Goal: Contribute content: Contribute content

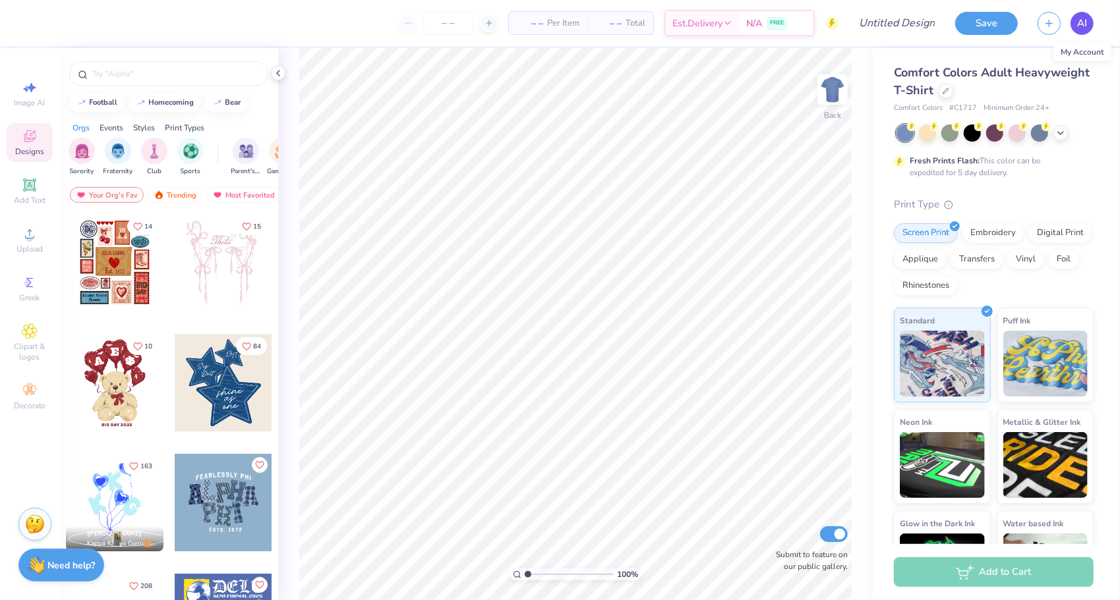
click at [1077, 33] on link "AI" at bounding box center [1081, 23] width 23 height 23
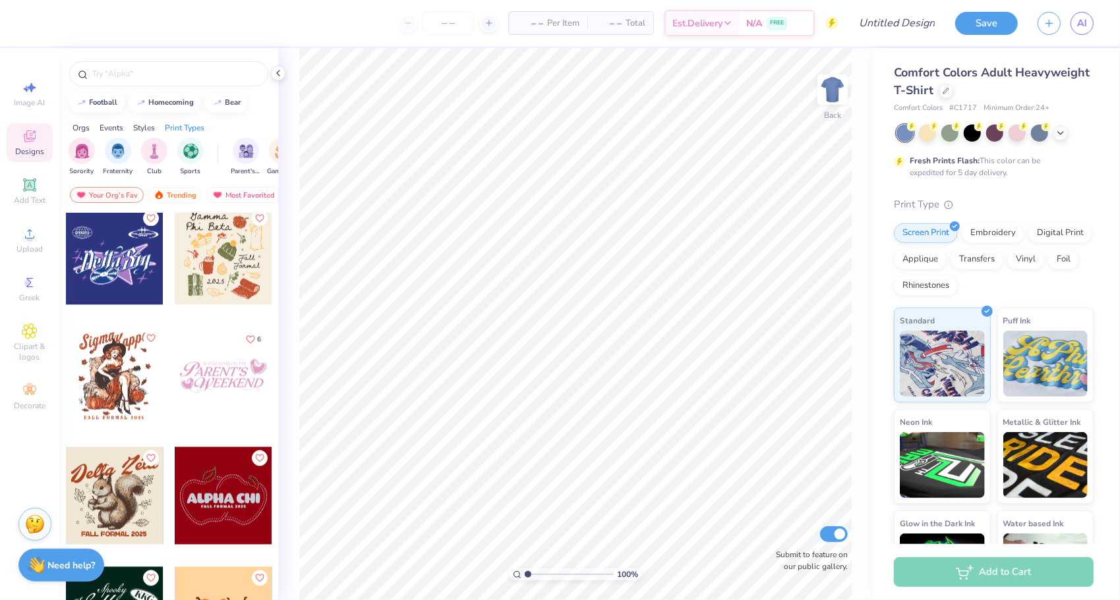
scroll to position [1806, 0]
click at [99, 375] on div at bounding box center [115, 376] width 98 height 98
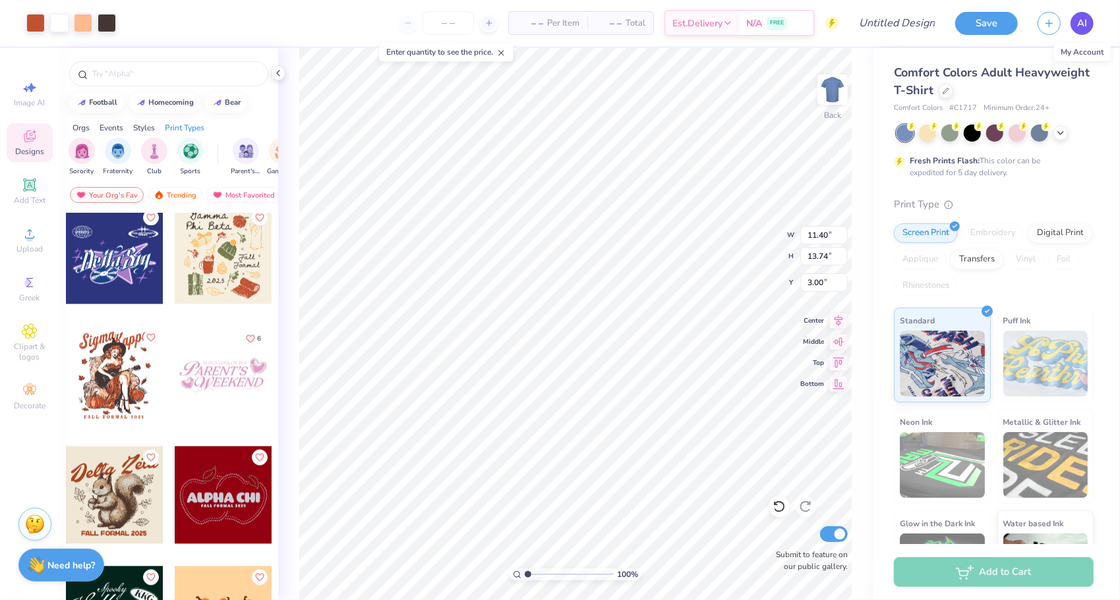
click at [1081, 26] on span "AI" at bounding box center [1082, 23] width 10 height 15
click at [949, 89] on icon at bounding box center [945, 89] width 7 height 7
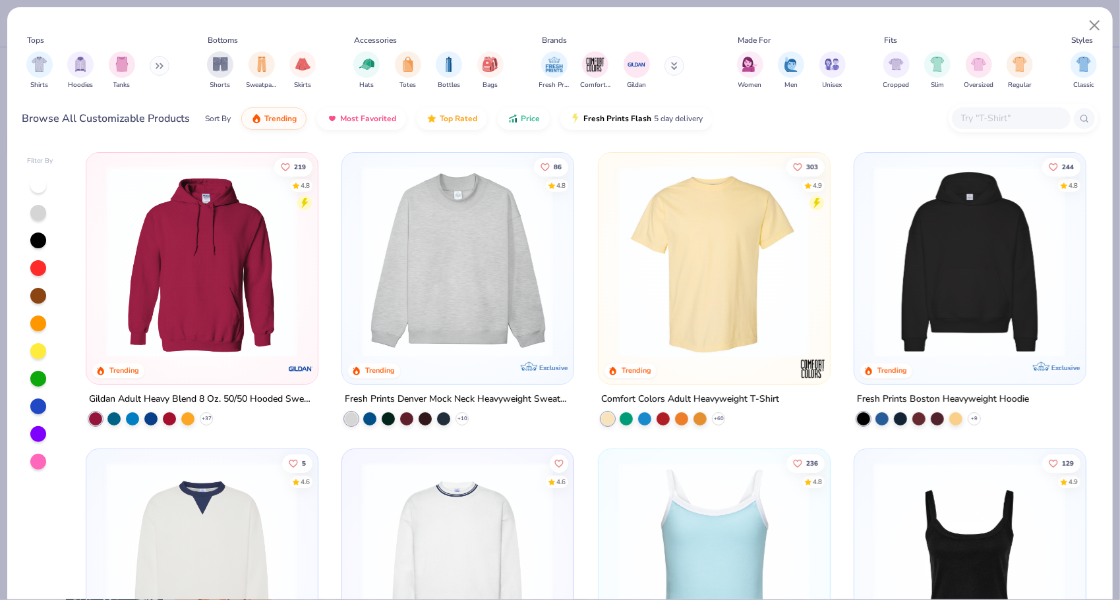
click at [225, 290] on img at bounding box center [202, 262] width 204 height 192
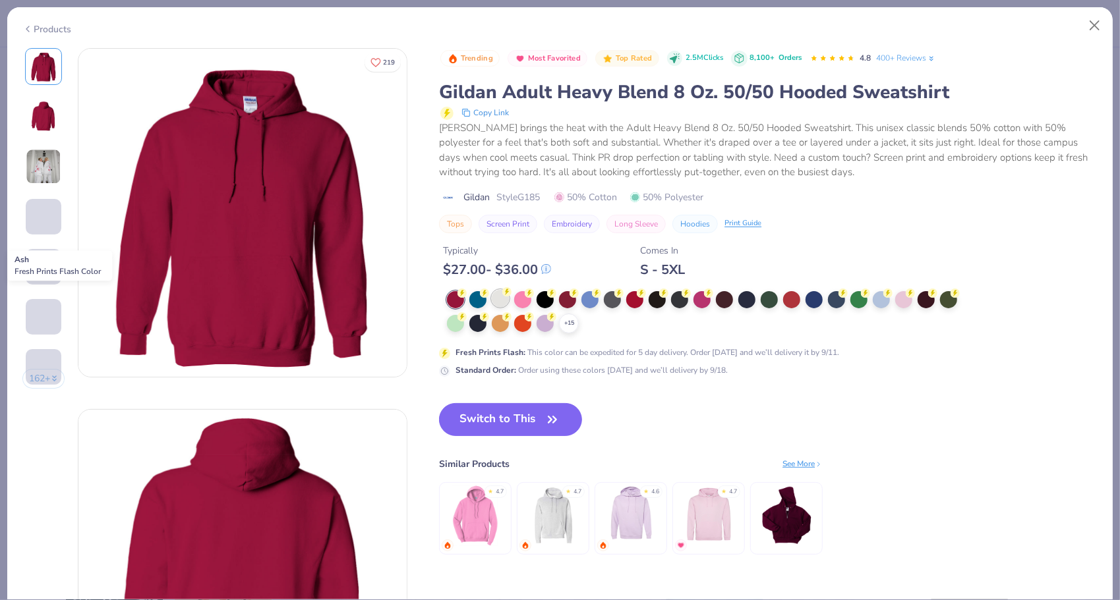
click at [505, 299] on div at bounding box center [500, 298] width 17 height 17
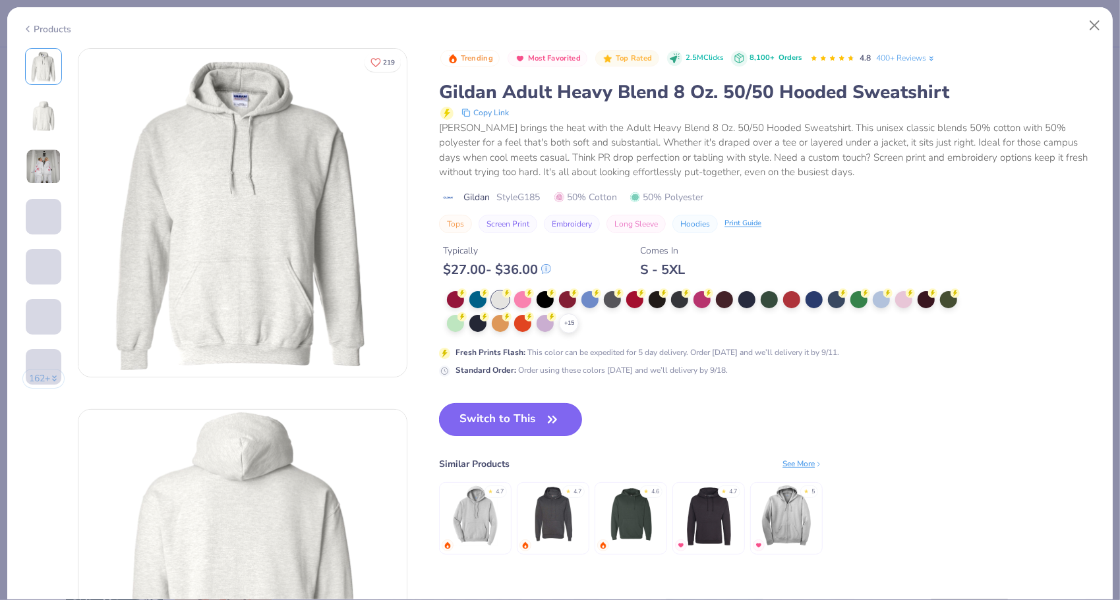
click at [486, 419] on button "Switch to This" at bounding box center [510, 419] width 143 height 33
click at [459, 415] on button "Switch to This" at bounding box center [510, 419] width 143 height 33
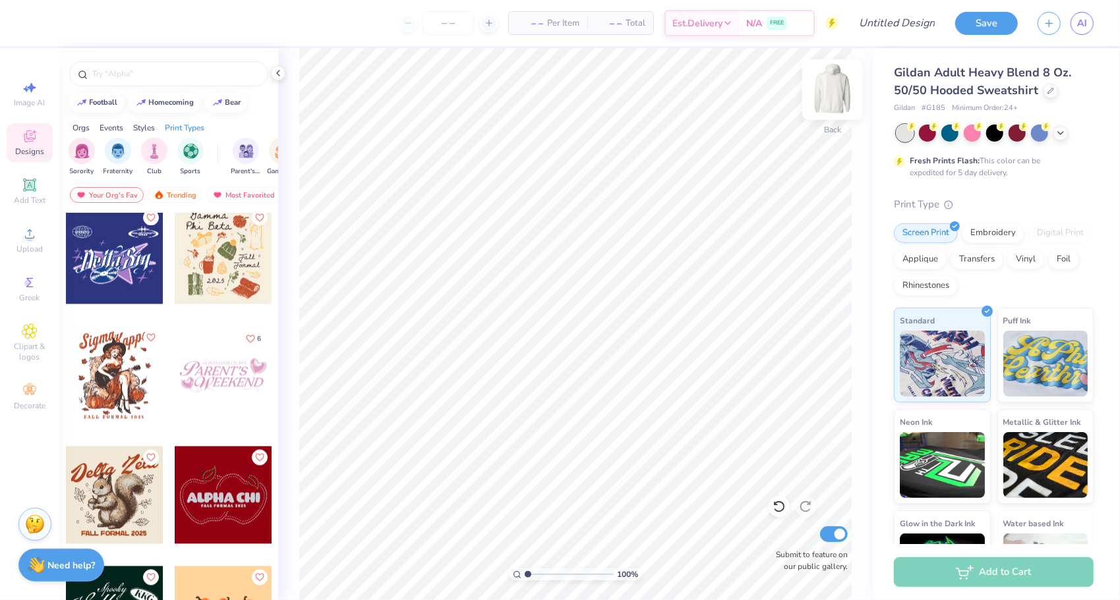
click at [838, 79] on img at bounding box center [832, 89] width 53 height 53
click at [101, 376] on div at bounding box center [115, 376] width 98 height 98
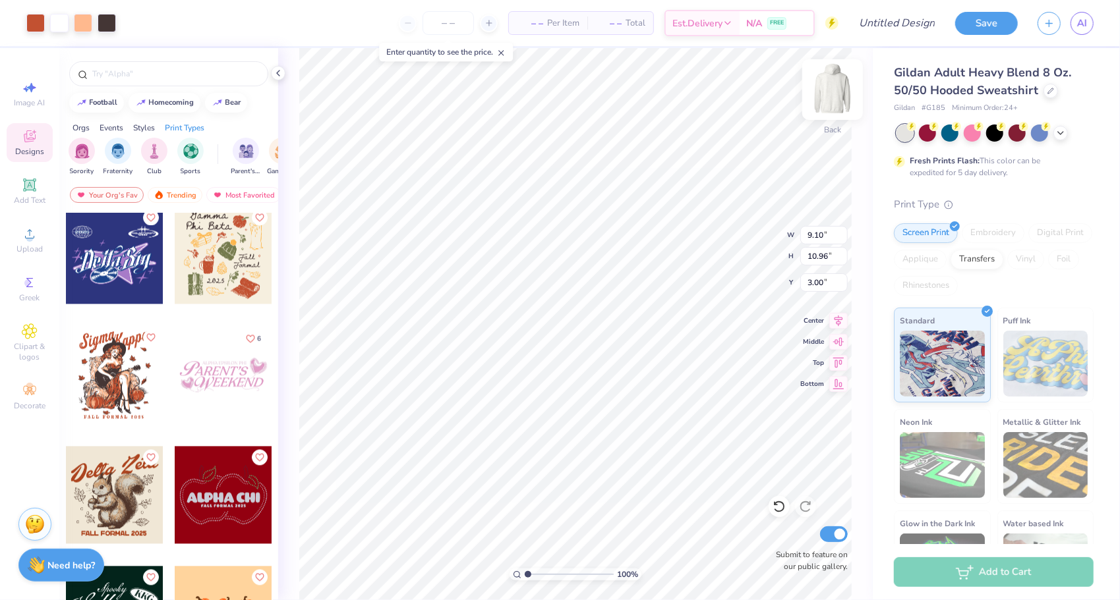
click at [847, 88] on img at bounding box center [832, 89] width 53 height 53
click at [100, 384] on div at bounding box center [115, 376] width 98 height 98
type input "6.00"
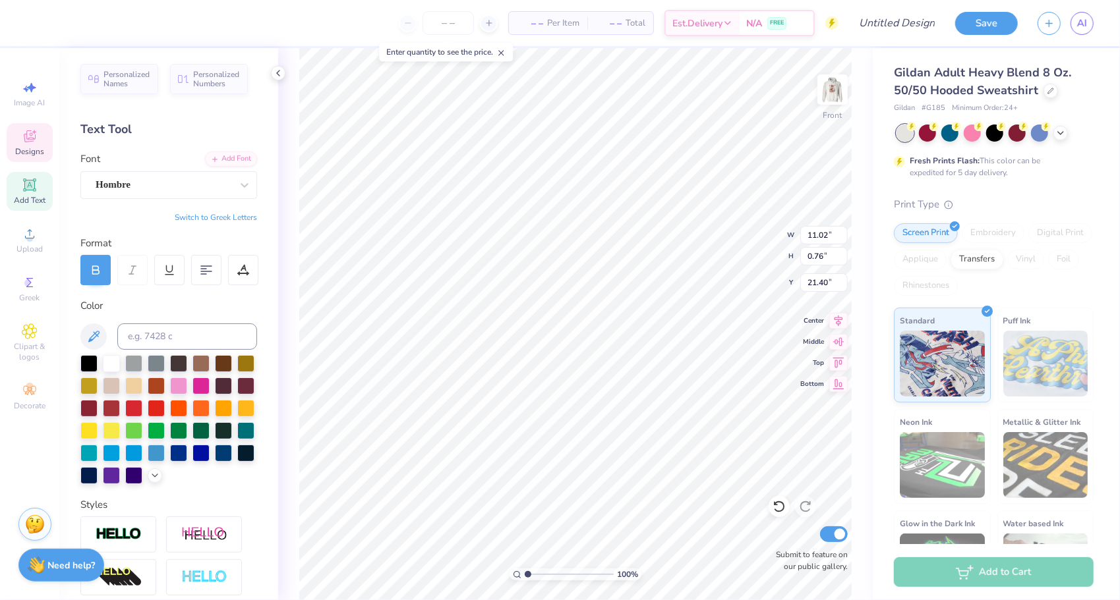
scroll to position [11, 7]
type textarea "HALLOWEEKEND '25"
type input "6.80"
type input "3.50"
type input "6.02"
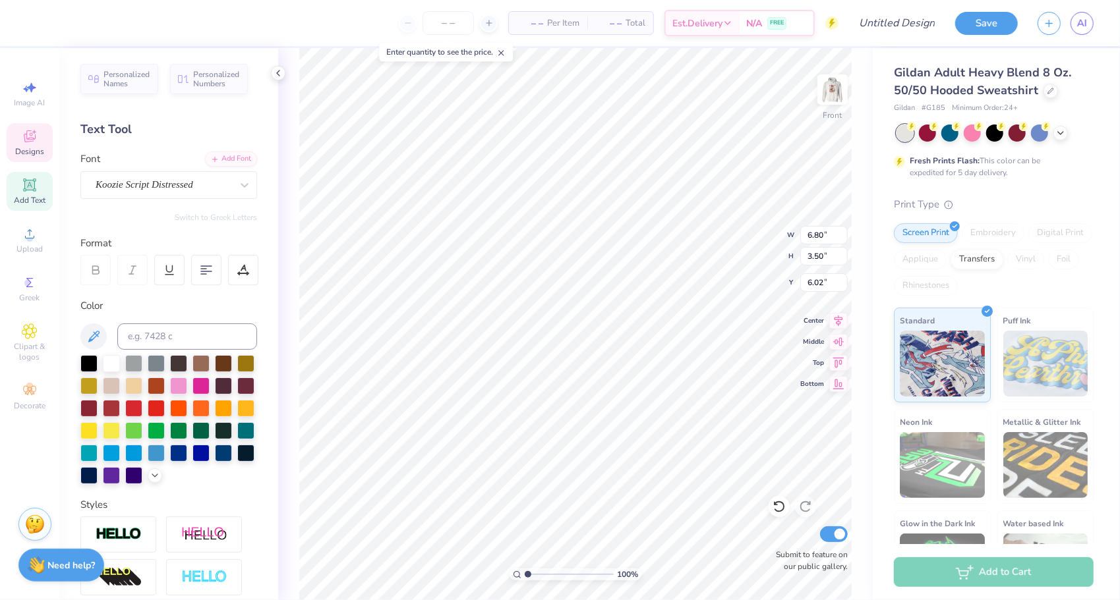
scroll to position [11, 2]
type textarea "Pi Phi"
type input "6.70"
type input "3.53"
type input "6.00"
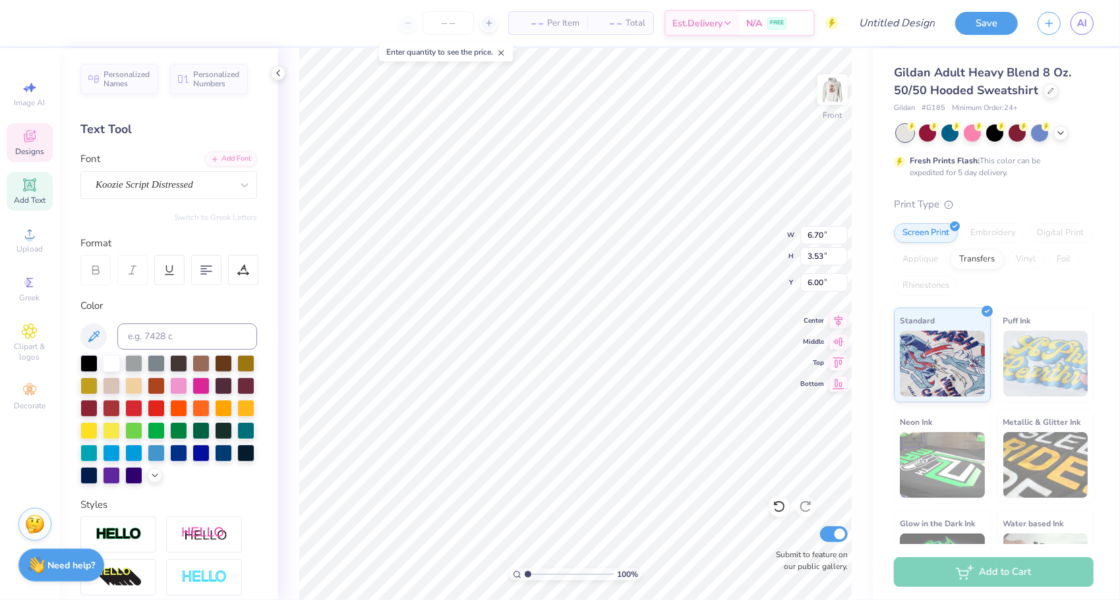
scroll to position [11, 1]
type textarea "Delta"
type input "6.16"
type input "4.25"
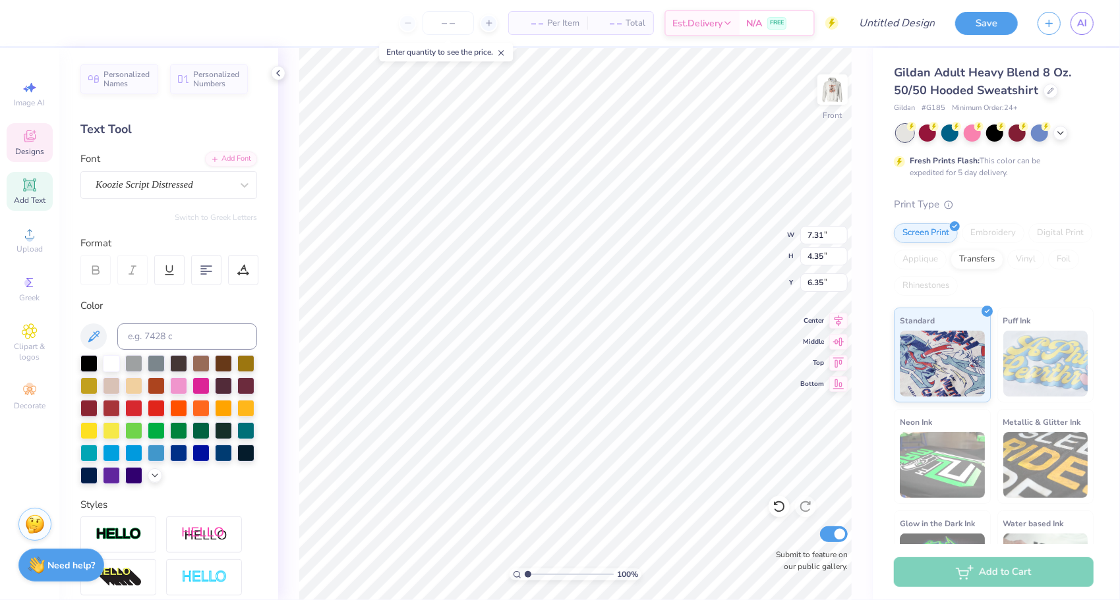
type input "6.16"
click at [828, 86] on img at bounding box center [832, 89] width 53 height 53
click at [33, 153] on span "Designs" at bounding box center [29, 151] width 29 height 11
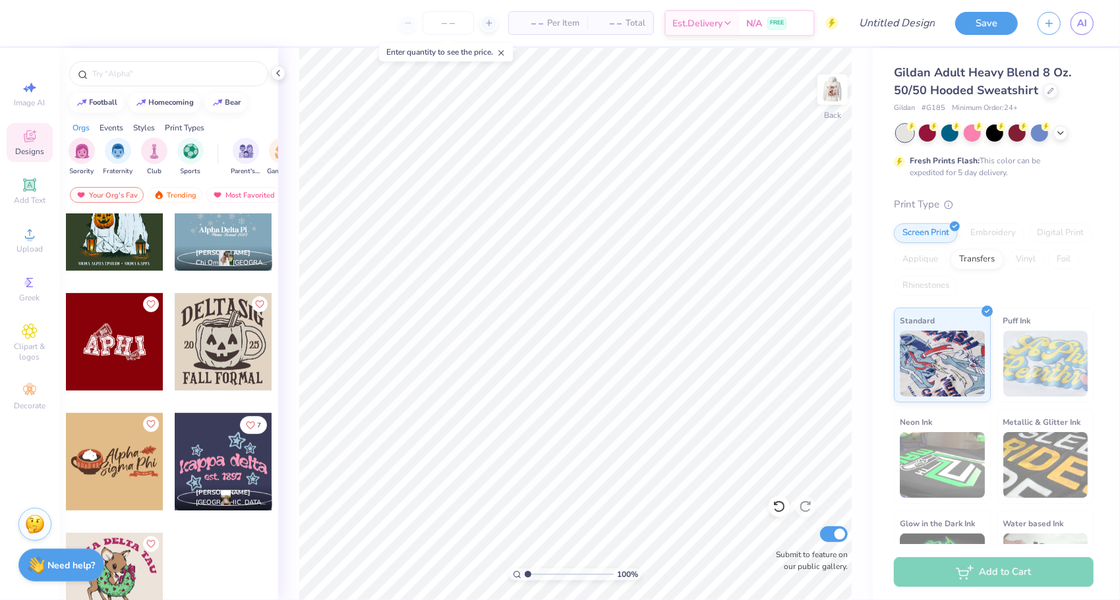
scroll to position [3882, 0]
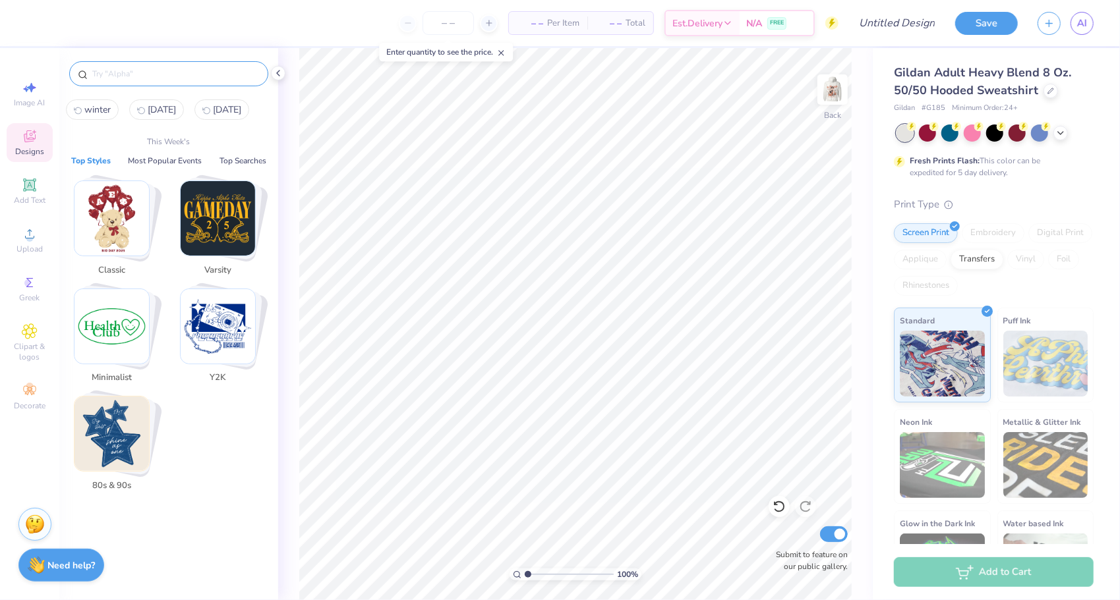
click at [188, 78] on input "text" at bounding box center [175, 73] width 169 height 13
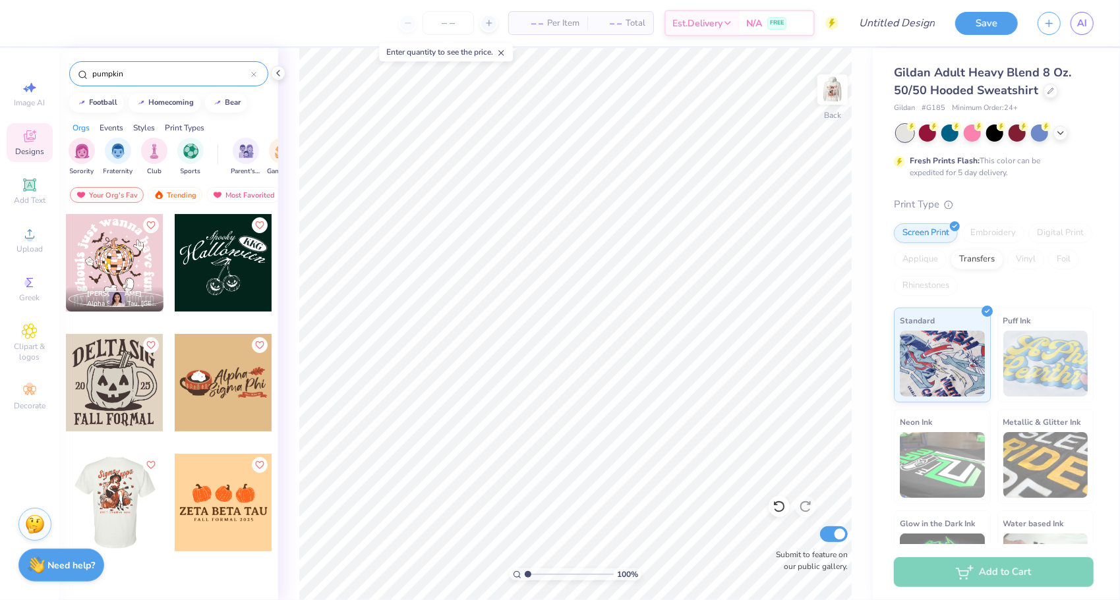
type input "pumpkin"
click at [121, 517] on div at bounding box center [114, 503] width 293 height 98
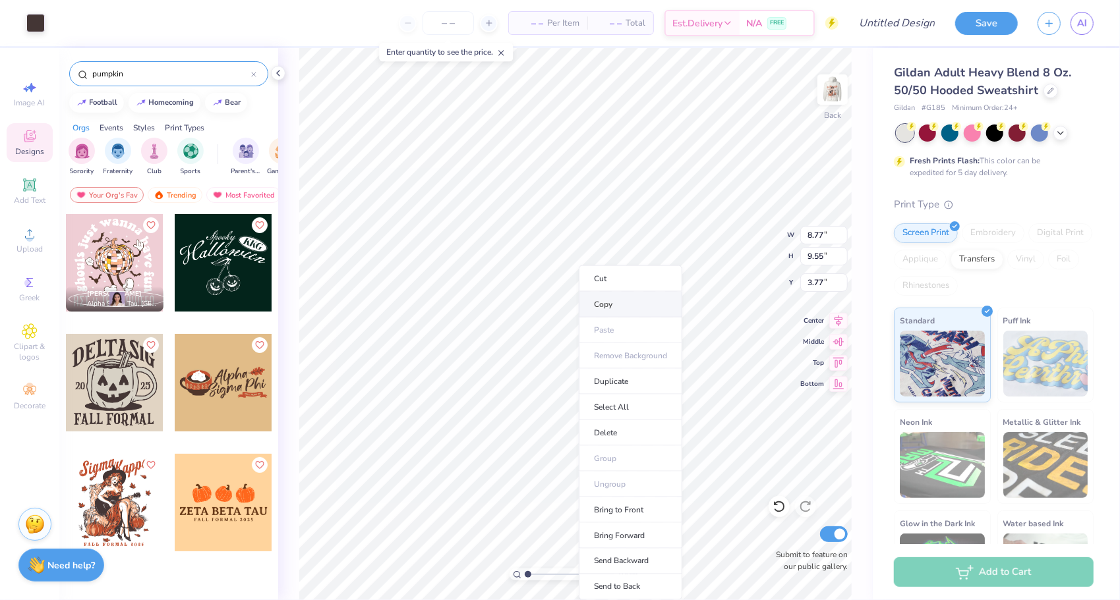
drag, startPoint x: 295, startPoint y: 455, endPoint x: 579, endPoint y: 296, distance: 325.7
type input "8.77"
type input "9.55"
type input "3.77"
type input "9.10"
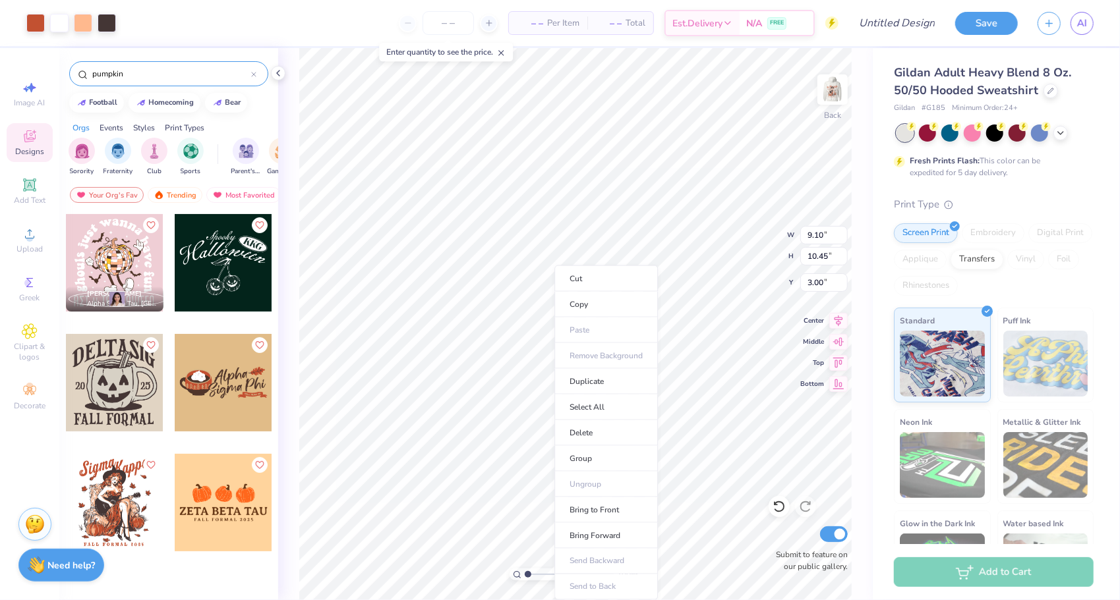
type input "10.45"
type input "3.00"
click at [769, 544] on div "100 % Back Submit to feature on our public gallery." at bounding box center [575, 324] width 594 height 552
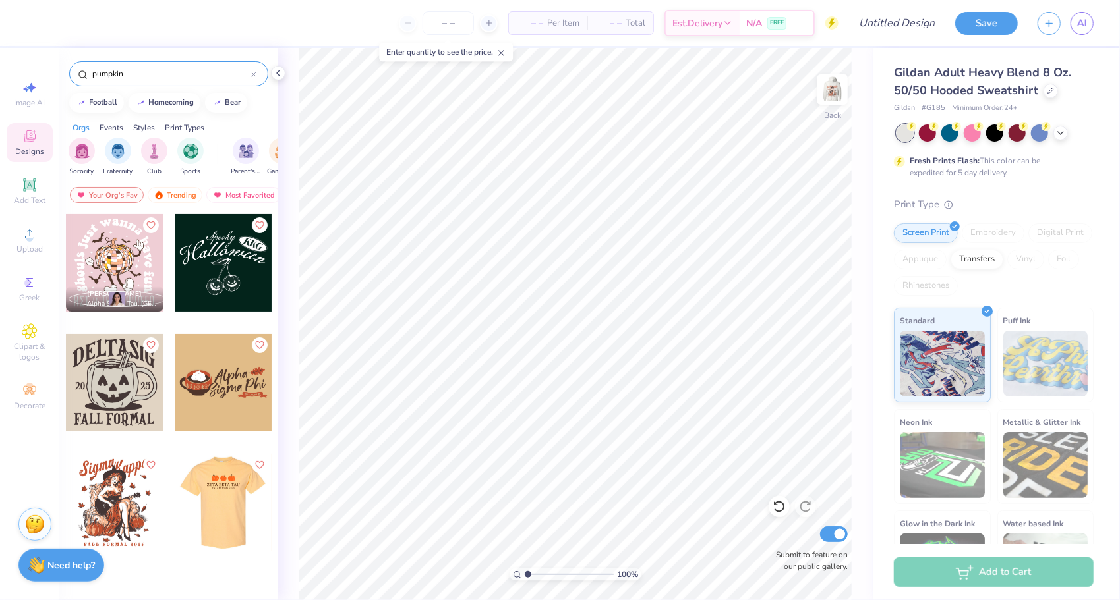
click at [239, 510] on div at bounding box center [223, 503] width 293 height 98
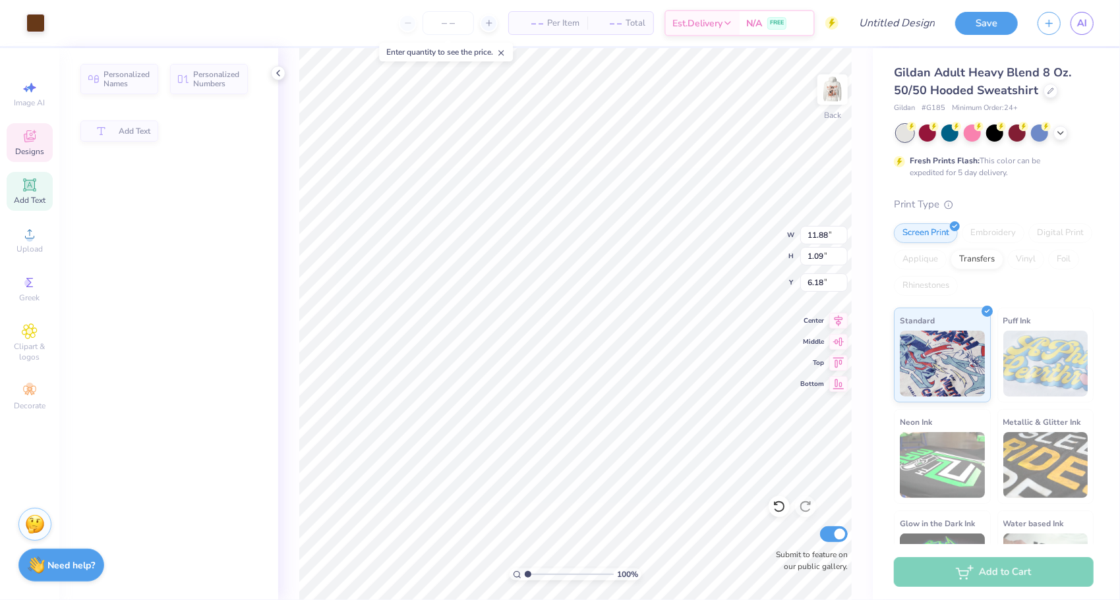
type input "1.09"
type input "6.18"
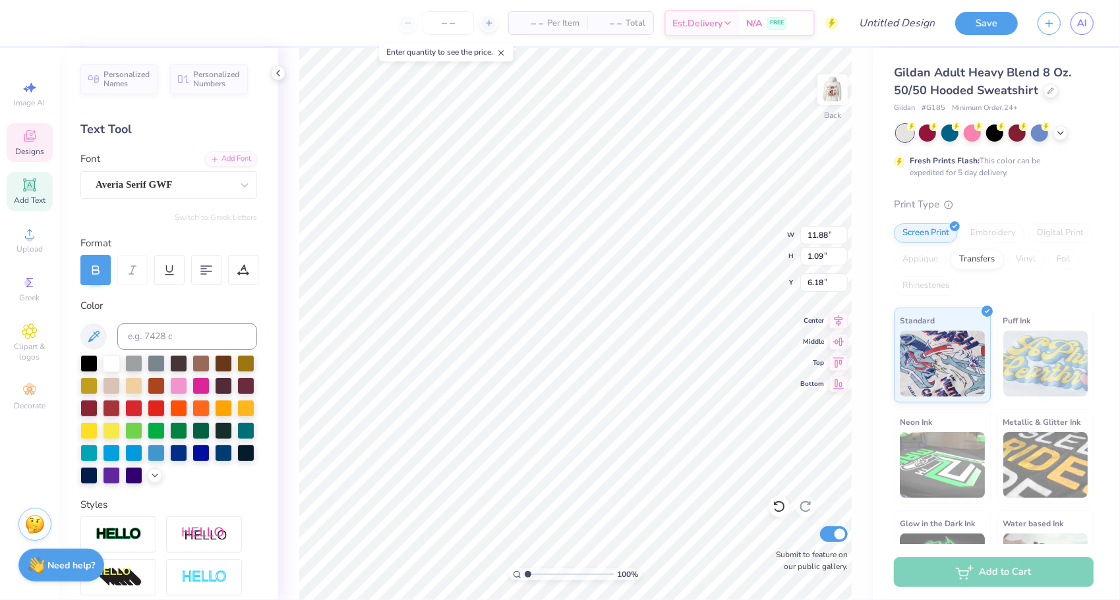
scroll to position [11, 1]
type input "7.98"
type input "0.47"
type input "7.63"
type input "2.52"
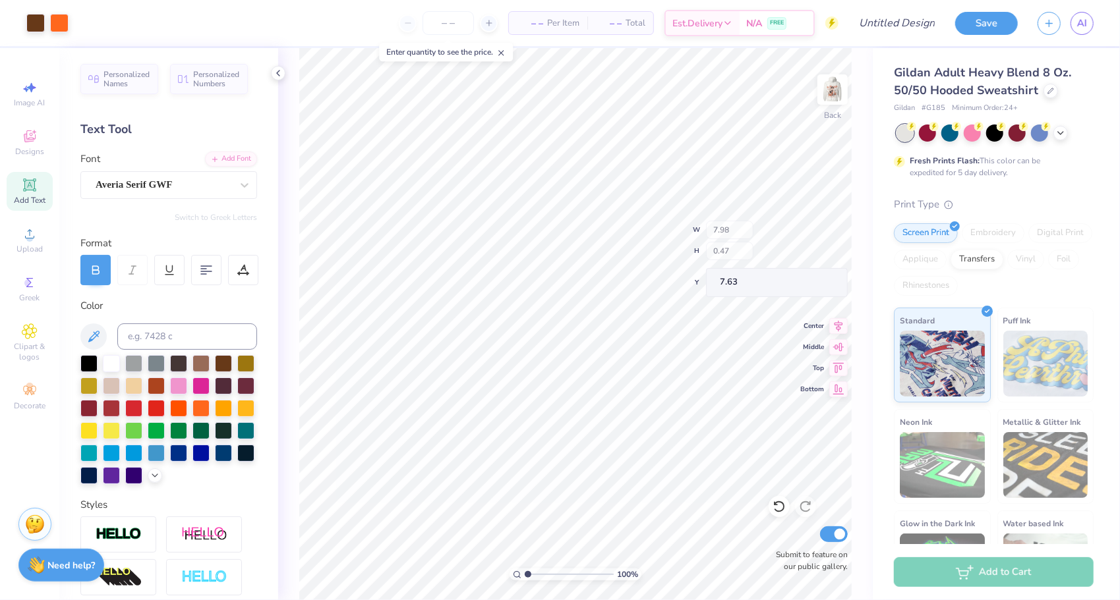
type input "2.26"
type input "3.29"
click at [281, 74] on icon at bounding box center [278, 73] width 11 height 11
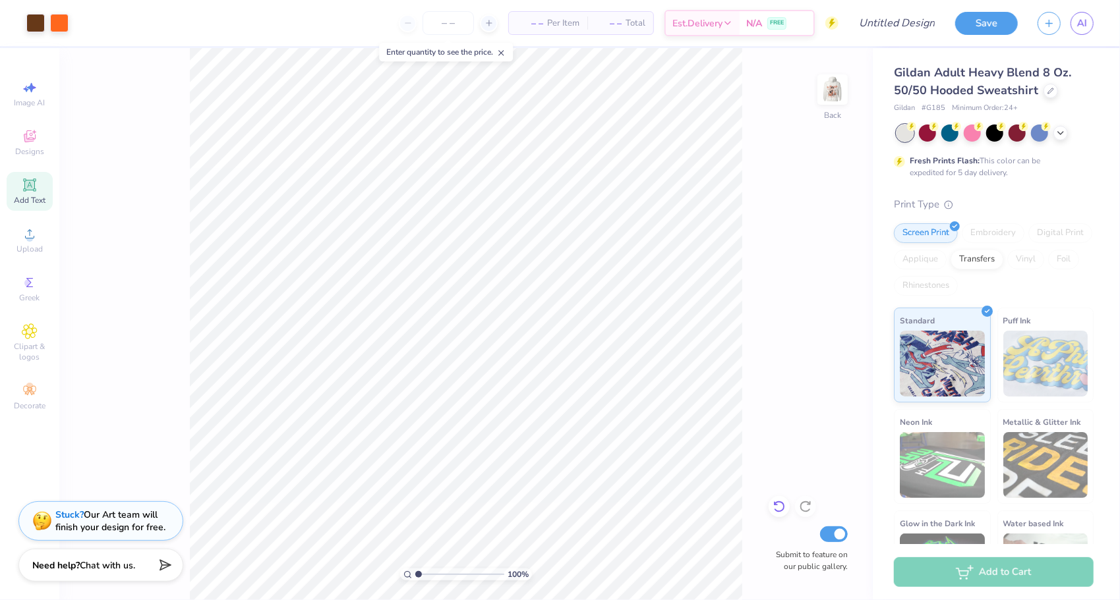
click at [782, 507] on icon at bounding box center [778, 506] width 13 height 13
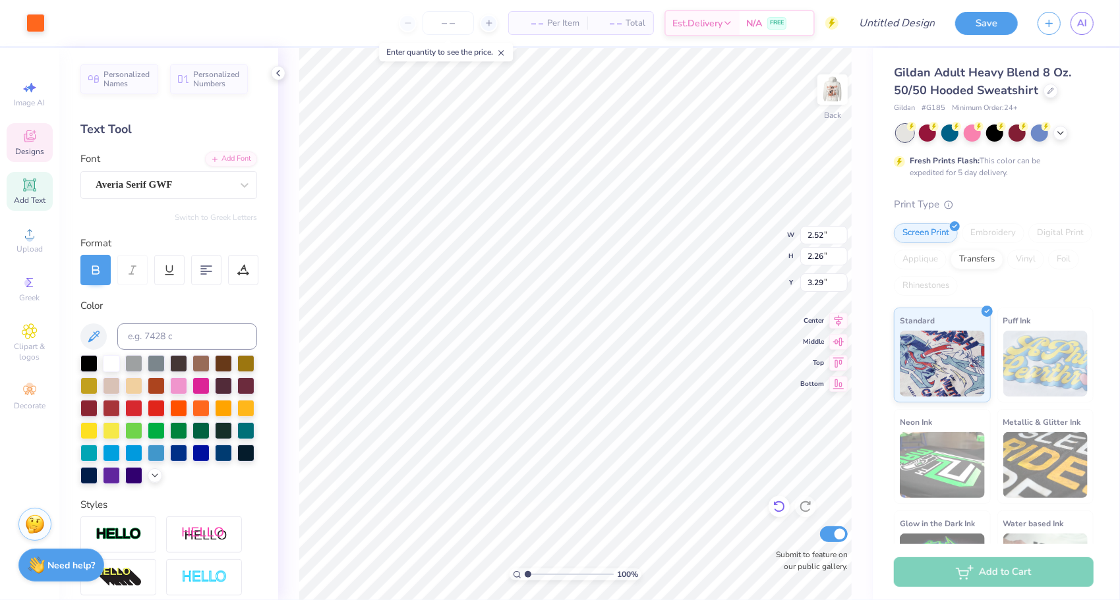
type input "2.52"
type input "2.26"
type input "3.29"
type input "8.40"
type input "2.57"
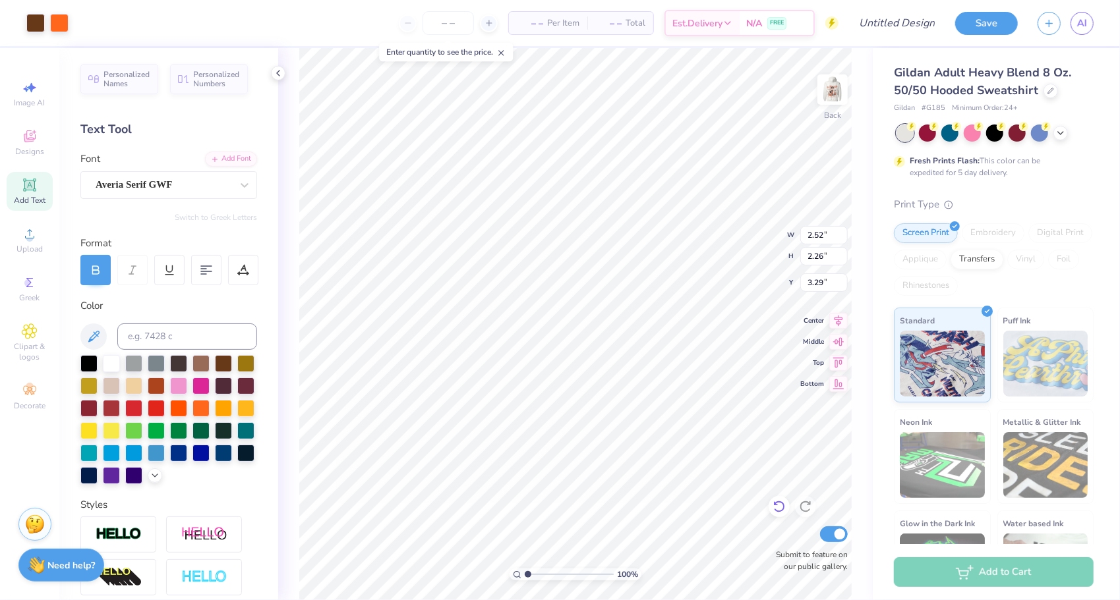
type input "3.00"
type input "2.94"
type input "0.90"
type input "2.10"
click at [845, 86] on img at bounding box center [832, 89] width 53 height 53
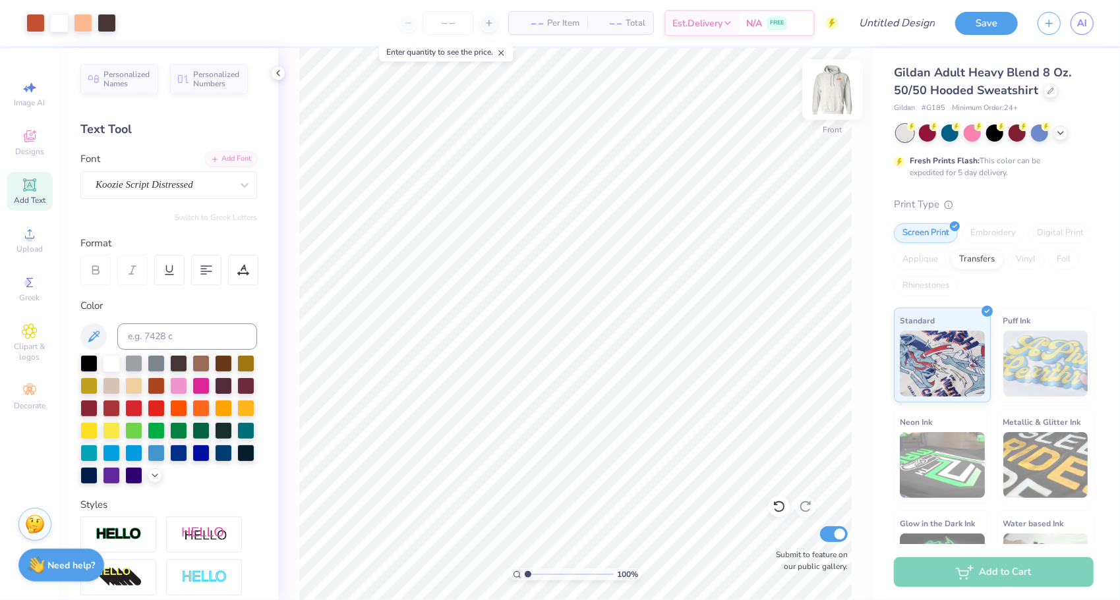
click at [840, 94] on img at bounding box center [832, 89] width 53 height 53
click at [864, 98] on div "100 % Back Submit to feature on our public gallery." at bounding box center [575, 324] width 594 height 552
click at [832, 78] on img at bounding box center [832, 89] width 53 height 53
click at [832, 78] on img at bounding box center [832, 89] width 26 height 26
click at [826, 111] on img at bounding box center [832, 89] width 53 height 53
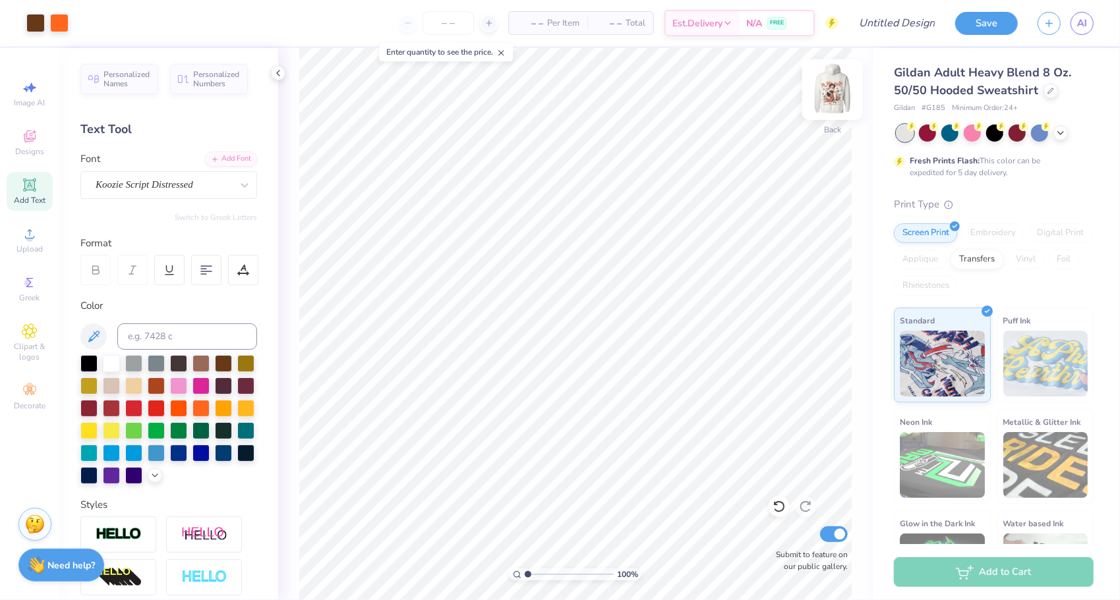
click at [821, 88] on img at bounding box center [832, 89] width 53 height 53
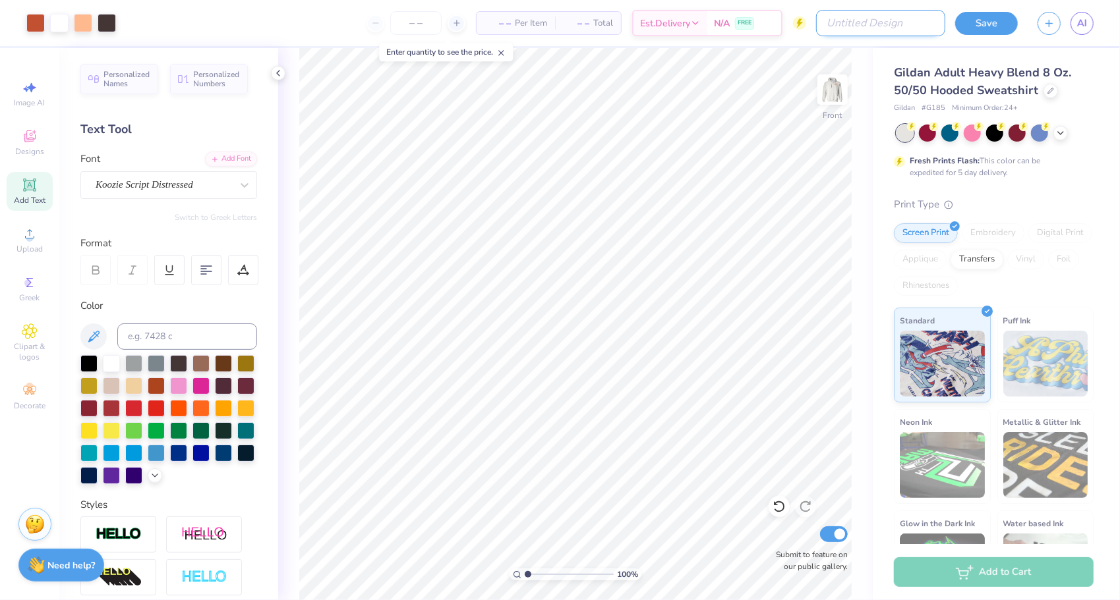
click at [893, 32] on input "Design Title" at bounding box center [880, 23] width 129 height 26
type input "milk"
click at [1007, 26] on button "Save" at bounding box center [986, 21] width 63 height 23
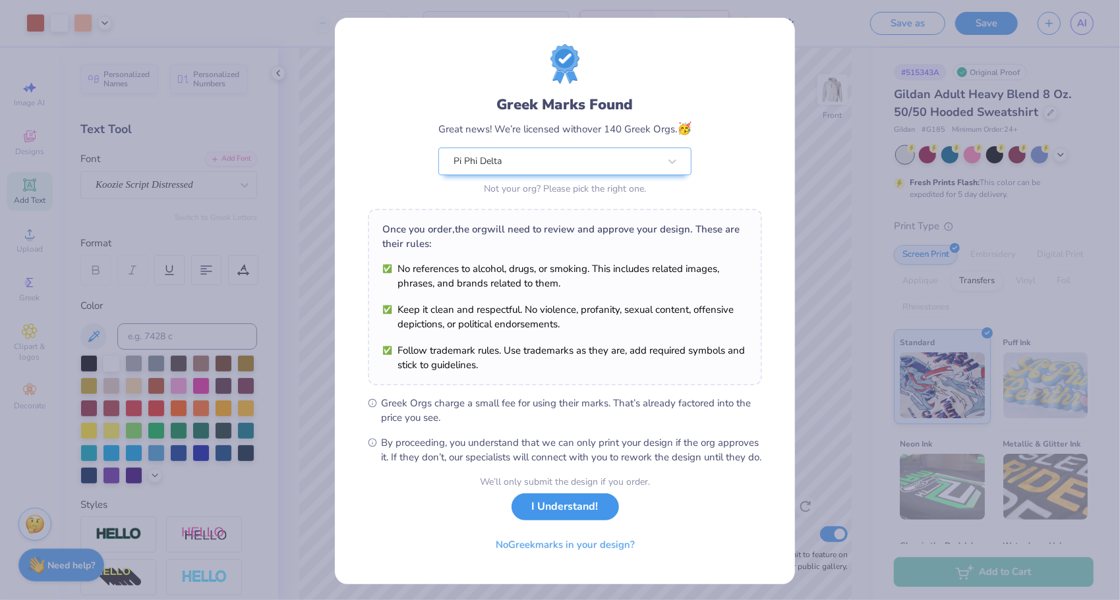
click at [592, 521] on button "I Understand!" at bounding box center [564, 507] width 107 height 27
